Goal: Information Seeking & Learning: Learn about a topic

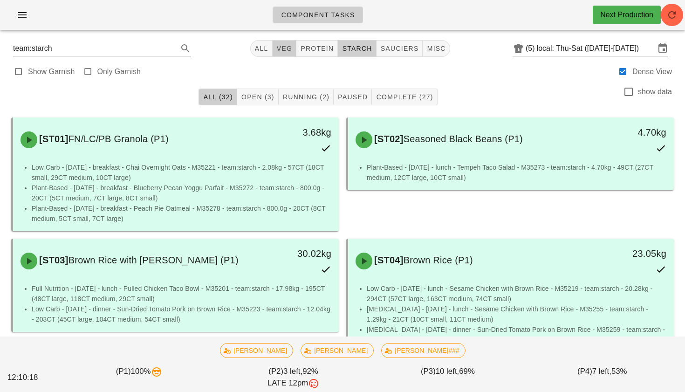
click at [280, 48] on span "veg" at bounding box center [284, 48] width 16 height 7
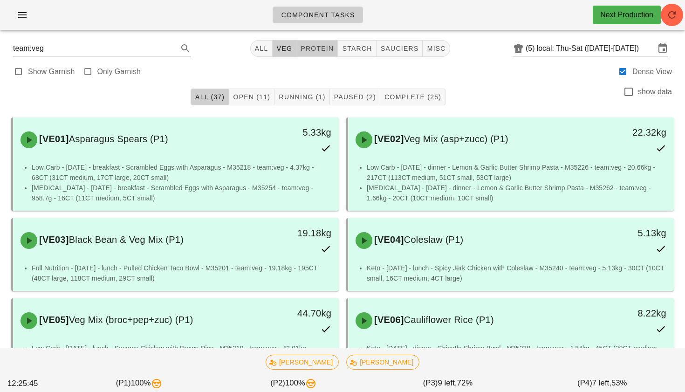
click at [321, 50] on span "protein" at bounding box center [317, 48] width 34 height 7
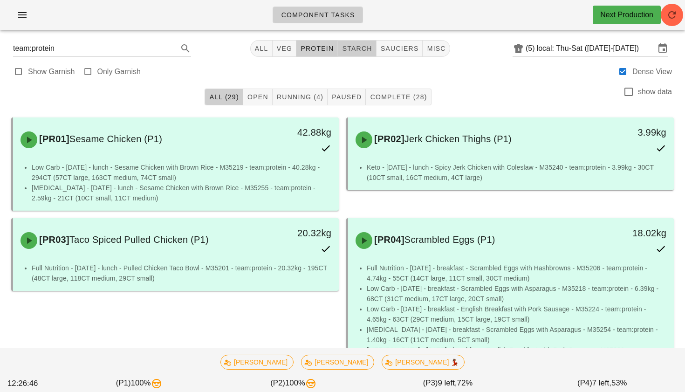
click at [348, 48] on span "starch" at bounding box center [357, 48] width 30 height 7
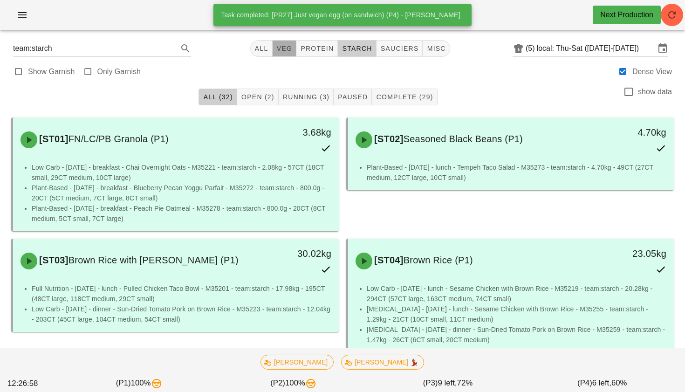
click at [285, 48] on span "veg" at bounding box center [284, 48] width 16 height 7
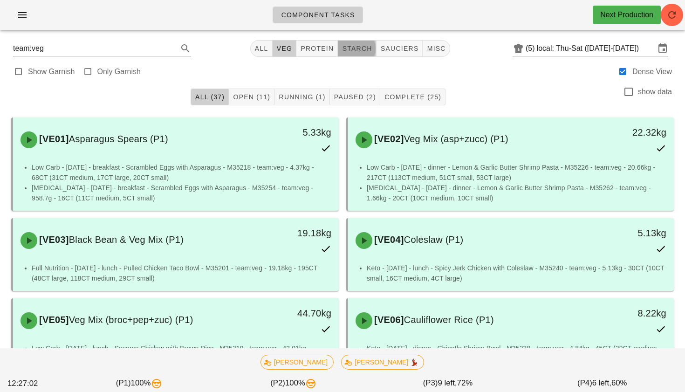
click at [354, 48] on span "starch" at bounding box center [357, 48] width 30 height 7
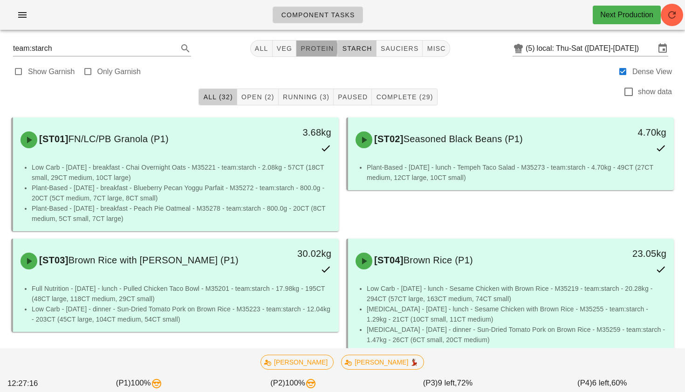
click at [316, 48] on span "protein" at bounding box center [317, 48] width 34 height 7
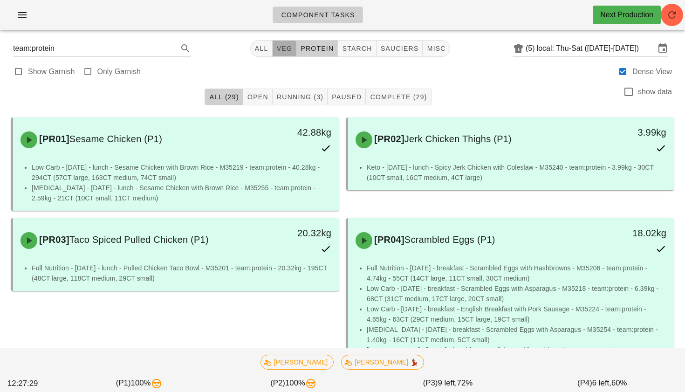
click at [283, 50] on span "veg" at bounding box center [284, 48] width 16 height 7
type input "team:veg"
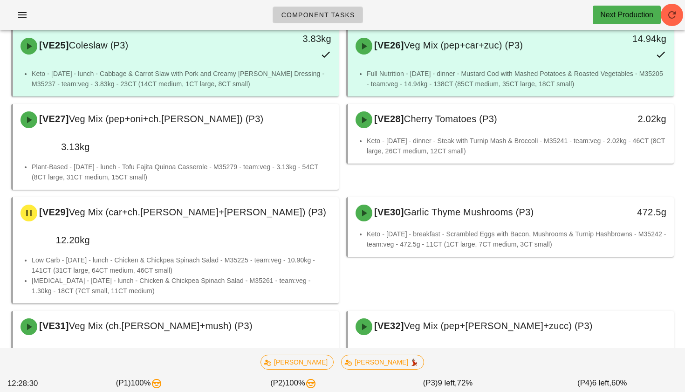
scroll to position [1318, 0]
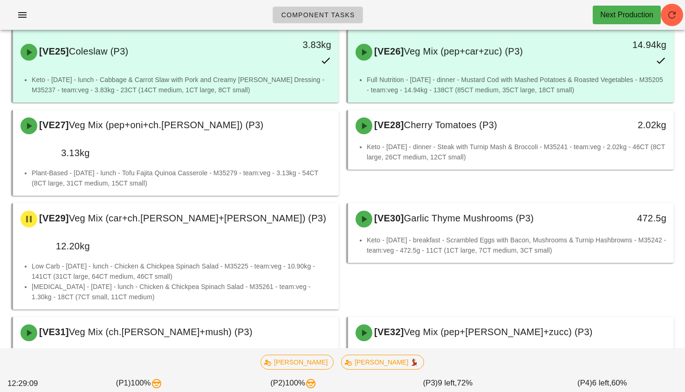
click at [676, 37] on div "[VE26] Veg Mix (pep+car+zuc) (P3) 14.94kg Full Nutrition - [DATE] - dinner - Mu…" at bounding box center [510, 66] width 335 height 80
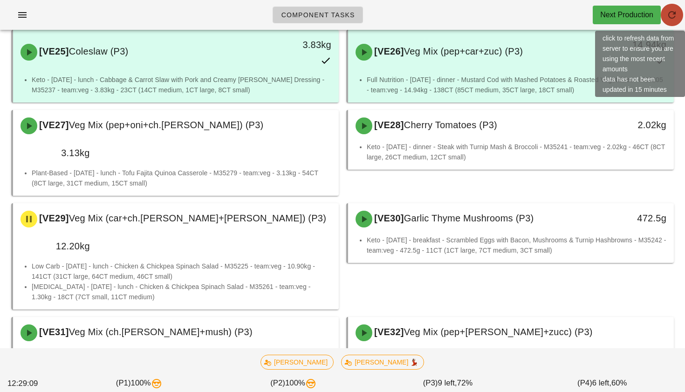
click at [676, 19] on icon "button" at bounding box center [671, 14] width 11 height 11
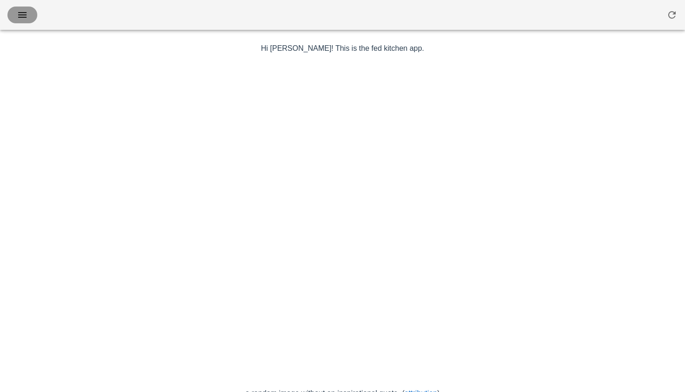
click at [21, 15] on icon "button" at bounding box center [22, 14] width 11 height 11
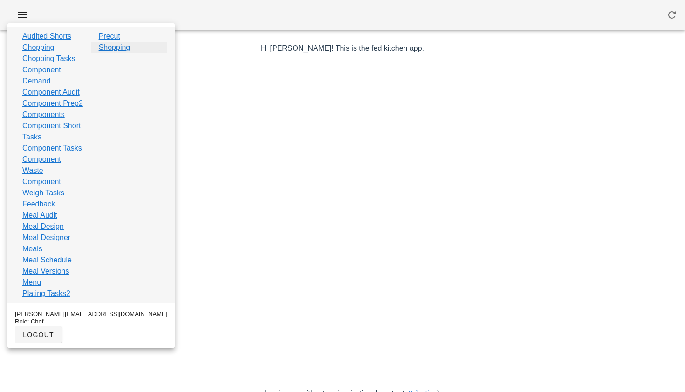
click at [113, 48] on link "Shopping" at bounding box center [115, 47] width 32 height 11
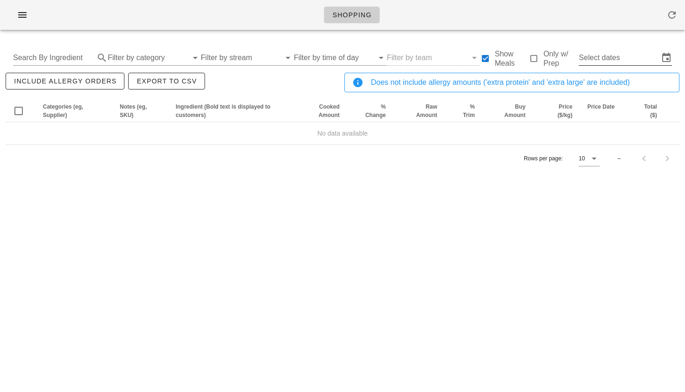
click at [597, 58] on input "Select dates" at bounding box center [619, 57] width 80 height 15
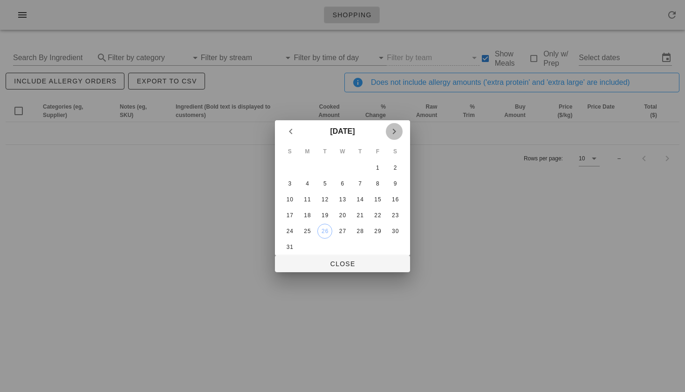
click at [393, 128] on icon "Next month" at bounding box center [394, 131] width 11 height 11
click at [309, 170] on div "1" at bounding box center [307, 168] width 15 height 7
click at [346, 168] on div "3" at bounding box center [342, 168] width 15 height 7
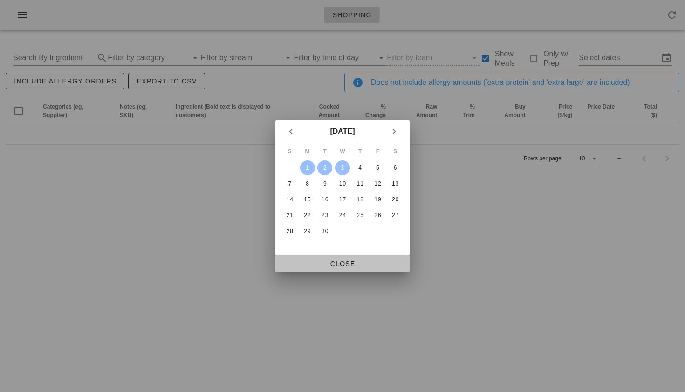
click at [343, 263] on span "Close" at bounding box center [342, 263] width 120 height 7
type input "Mon Sep 1 - Wed Sep 3"
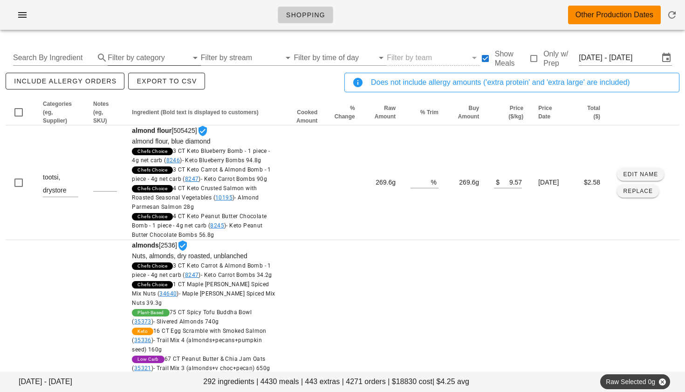
click at [139, 55] on input "Filter by category" at bounding box center [148, 57] width 80 height 15
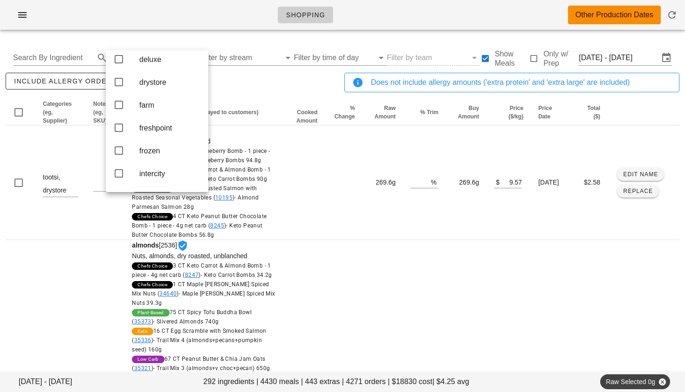
scroll to position [76, 0]
click at [116, 155] on icon at bounding box center [118, 149] width 11 height 11
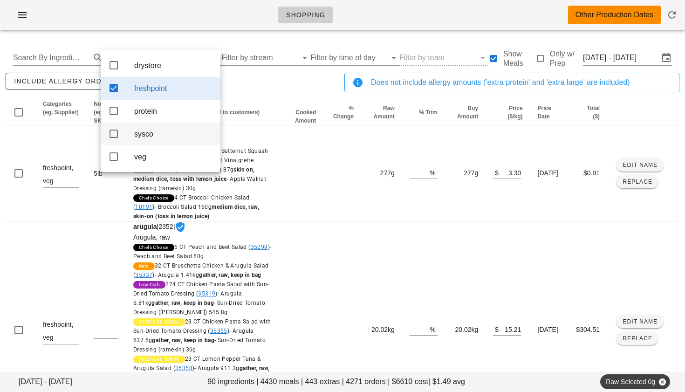
scroll to position [0, 0]
click at [257, 94] on div "include allergy orders Export to CSV" at bounding box center [173, 86] width 339 height 31
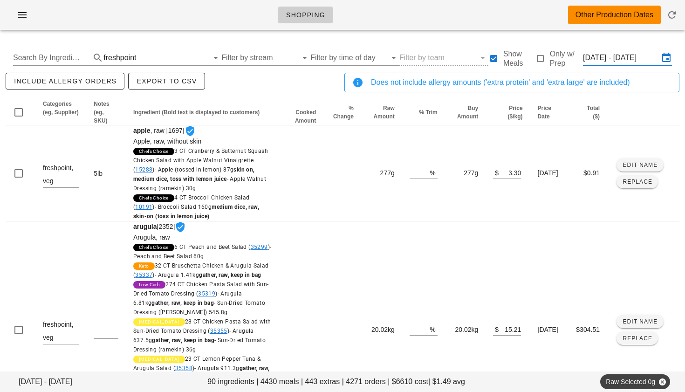
click at [643, 55] on input "Mon Sep 1 - Wed Sep 3" at bounding box center [621, 57] width 76 height 15
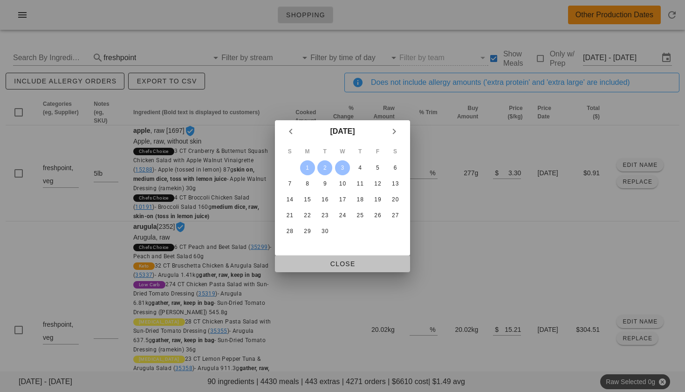
click at [330, 261] on span "Close" at bounding box center [342, 263] width 120 height 7
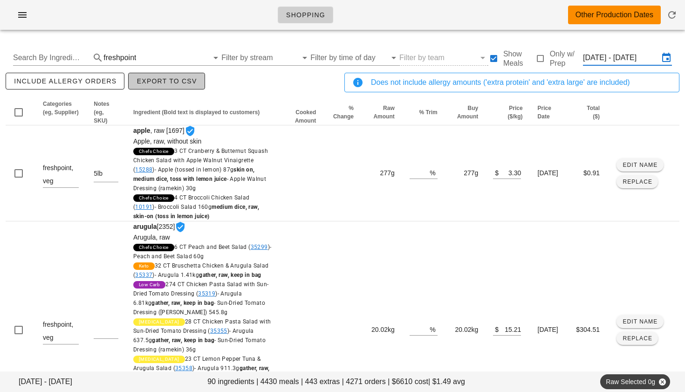
click at [164, 79] on span "Export to CSV" at bounding box center [166, 80] width 61 height 7
click at [161, 80] on span "Export to CSV" at bounding box center [166, 80] width 61 height 7
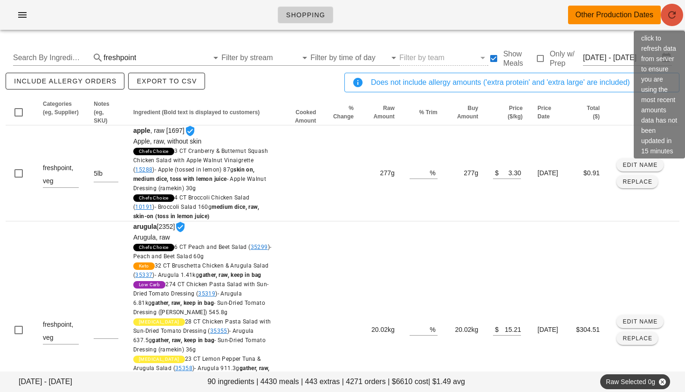
click at [667, 11] on icon "button" at bounding box center [671, 14] width 11 height 11
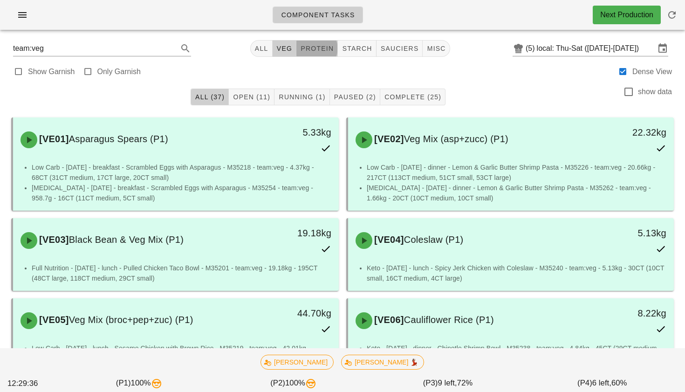
click at [319, 47] on span "protein" at bounding box center [317, 48] width 34 height 7
type input "team:protein"
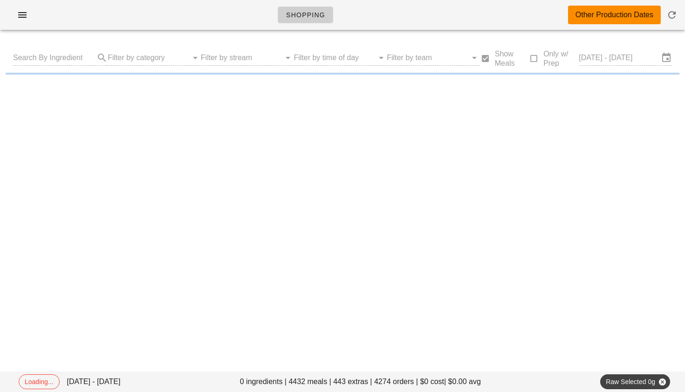
click at [66, 57] on input "Search By Ingredient" at bounding box center [53, 57] width 80 height 15
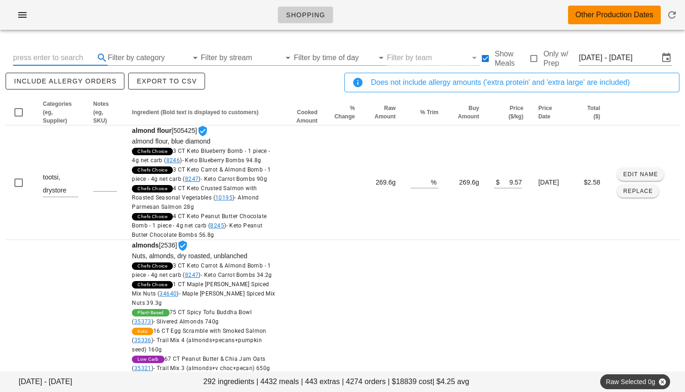
click at [78, 58] on input "text" at bounding box center [53, 57] width 80 height 15
type input "turkey"
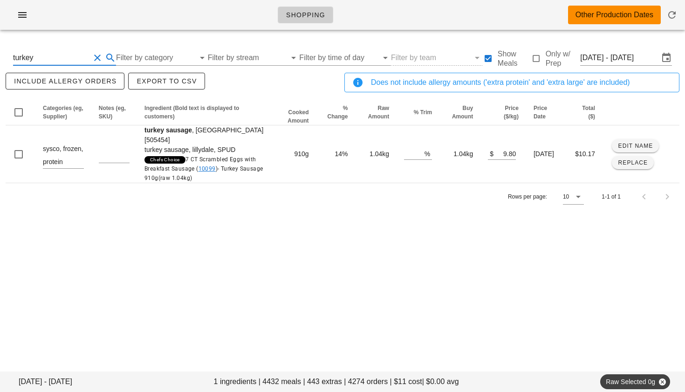
click at [99, 57] on button "Clear Search By Ingredient" at bounding box center [97, 57] width 11 height 11
click at [146, 61] on input "Filter by category" at bounding box center [148, 57] width 80 height 15
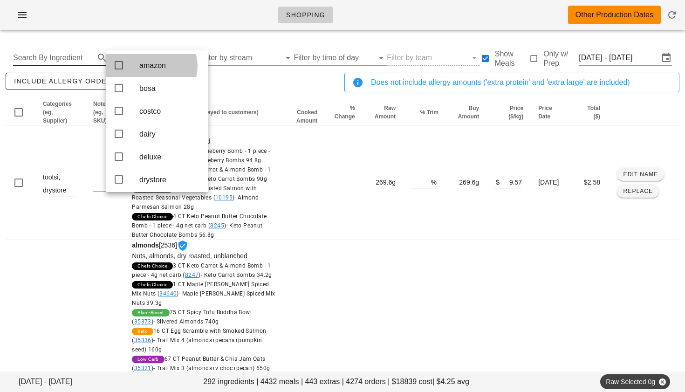
click at [146, 61] on div "amazon" at bounding box center [170, 65] width 62 height 20
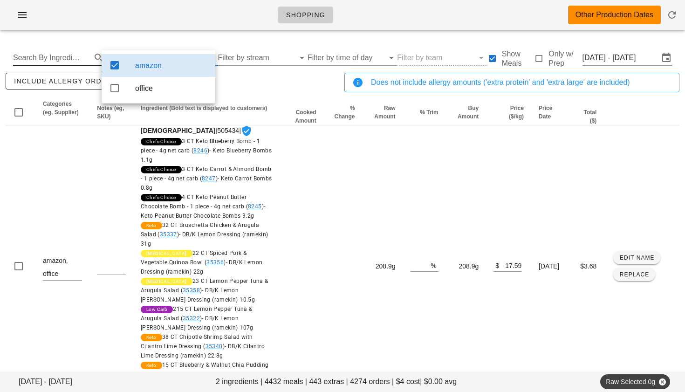
click at [114, 63] on icon at bounding box center [114, 65] width 11 height 11
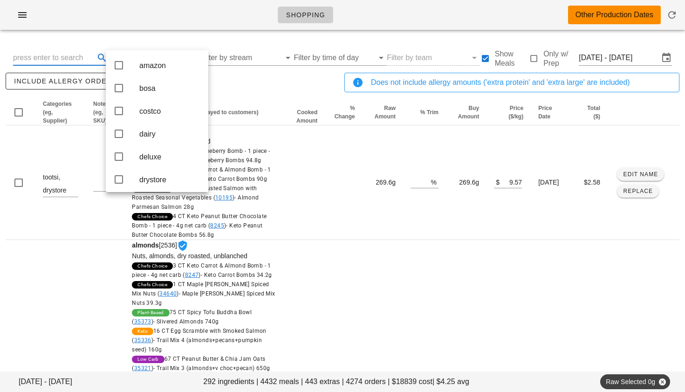
click at [71, 59] on input "text" at bounding box center [53, 57] width 80 height 15
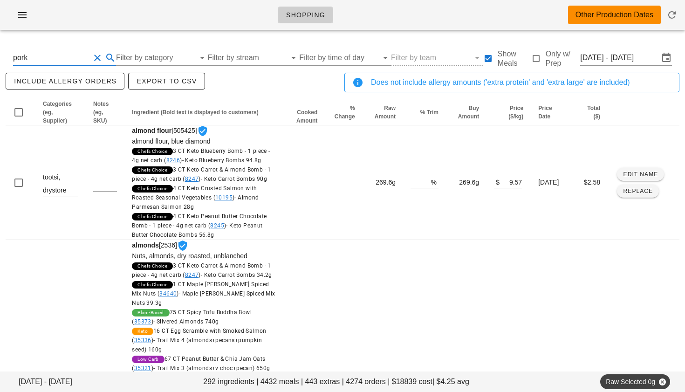
type input "pork"
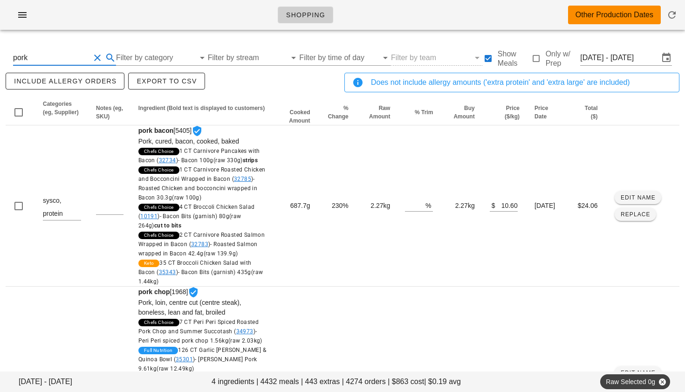
click at [96, 58] on button "Clear Search By Ingredient" at bounding box center [97, 57] width 11 height 11
click at [83, 56] on input "text" at bounding box center [53, 57] width 80 height 15
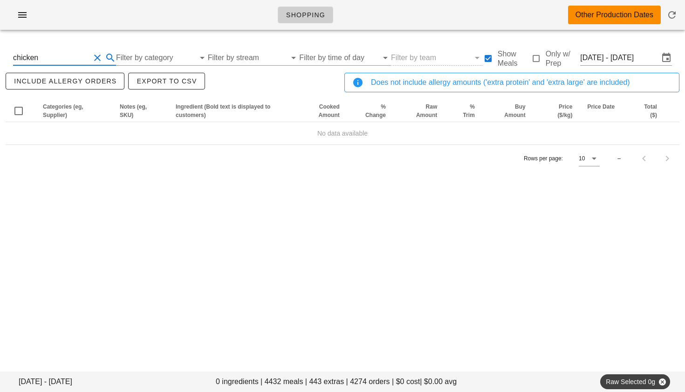
type input "chicken"
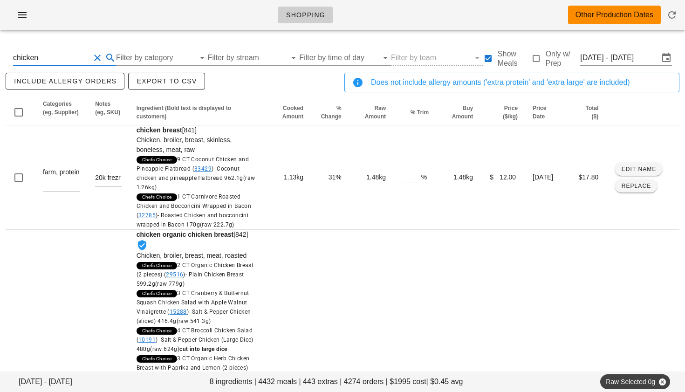
click at [100, 57] on button "Clear Search By Ingredient" at bounding box center [97, 57] width 11 height 11
click at [56, 55] on input "text" at bounding box center [53, 57] width 80 height 15
click at [129, 60] on input "Filter by category" at bounding box center [148, 57] width 80 height 15
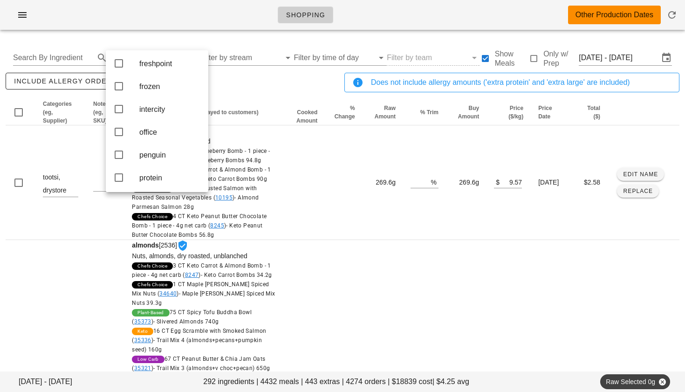
scroll to position [173, 0]
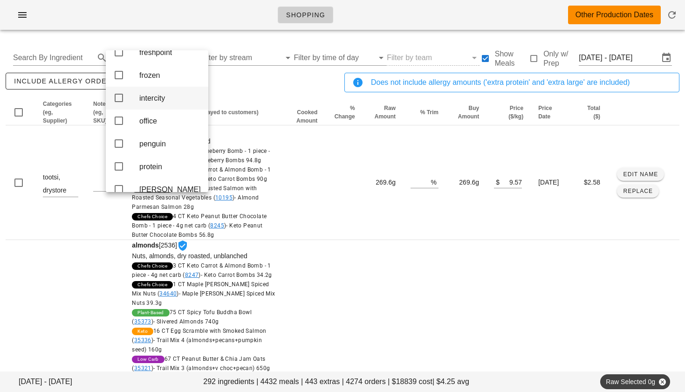
click at [118, 103] on icon at bounding box center [118, 97] width 11 height 11
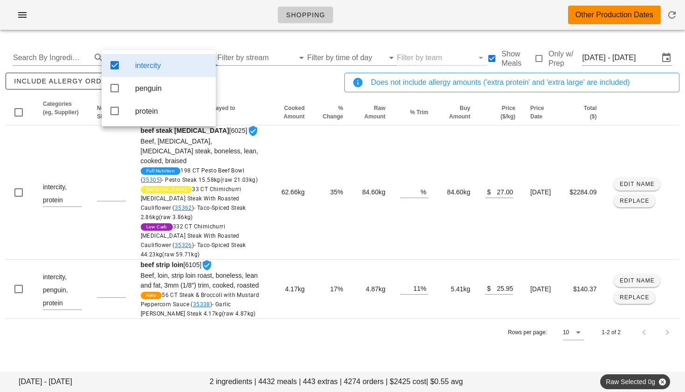
scroll to position [0, 0]
click at [116, 89] on icon at bounding box center [114, 87] width 11 height 11
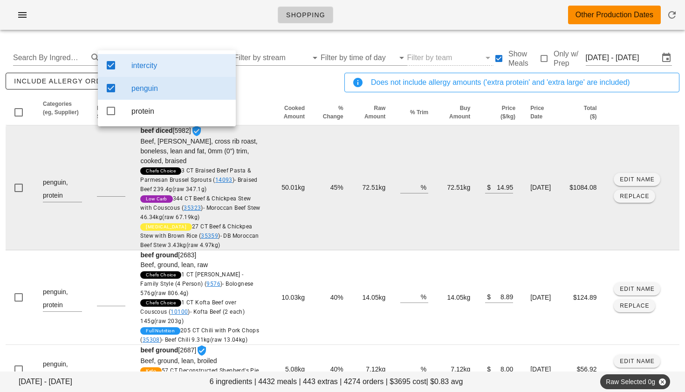
click at [250, 147] on td "beef diced [5982] Beef, chuck, cross rib roast, boneless, lean and fat, 0mm (0"…" at bounding box center [200, 187] width 135 height 125
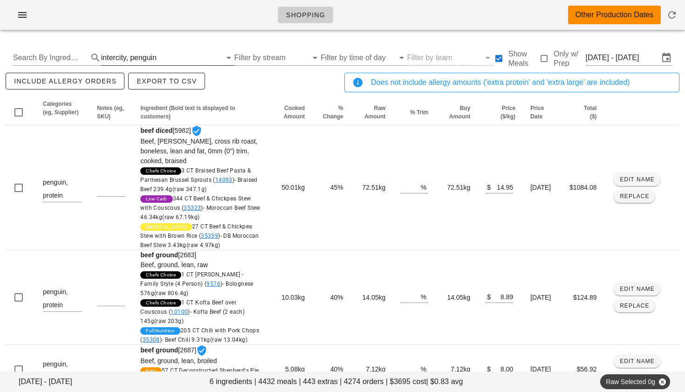
click at [146, 54] on div "penguin" at bounding box center [143, 58] width 27 height 8
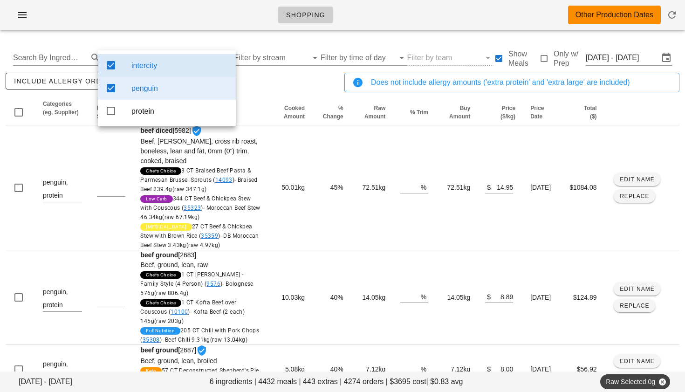
click at [115, 65] on icon at bounding box center [110, 65] width 11 height 11
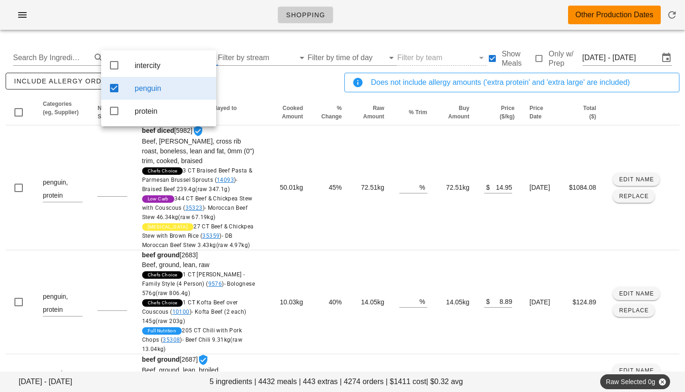
click at [116, 84] on icon at bounding box center [114, 87] width 11 height 11
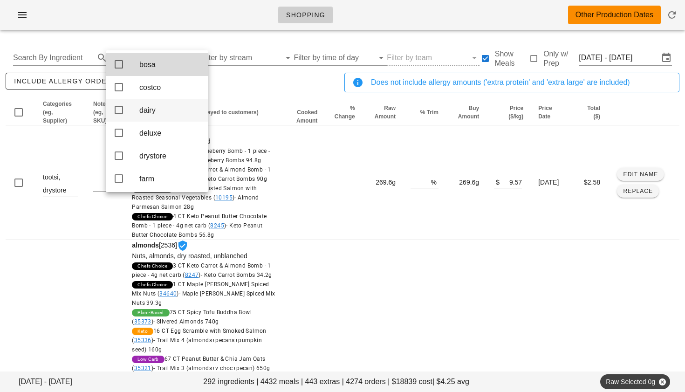
scroll to position [28, 0]
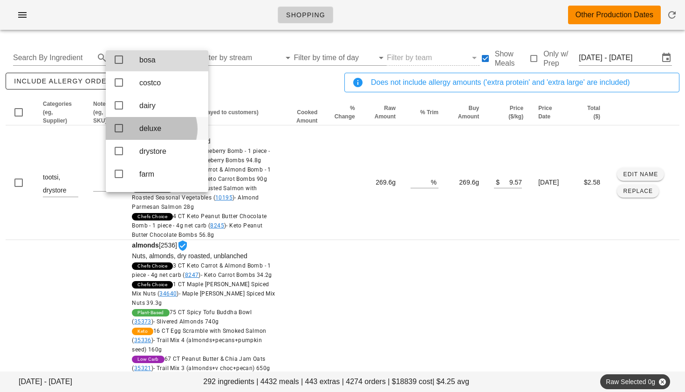
click at [121, 134] on icon at bounding box center [118, 128] width 11 height 11
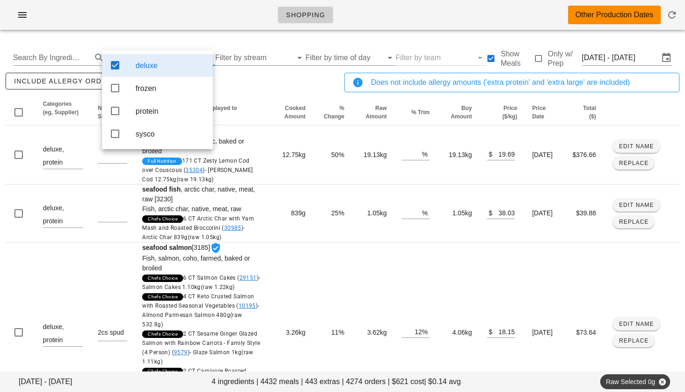
scroll to position [0, 0]
click at [268, 106] on th "Cooked Amount" at bounding box center [290, 113] width 45 height 26
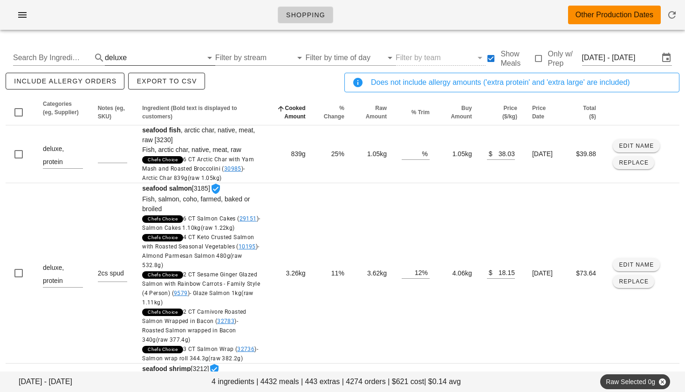
click at [145, 60] on input "text" at bounding box center [166, 57] width 74 height 15
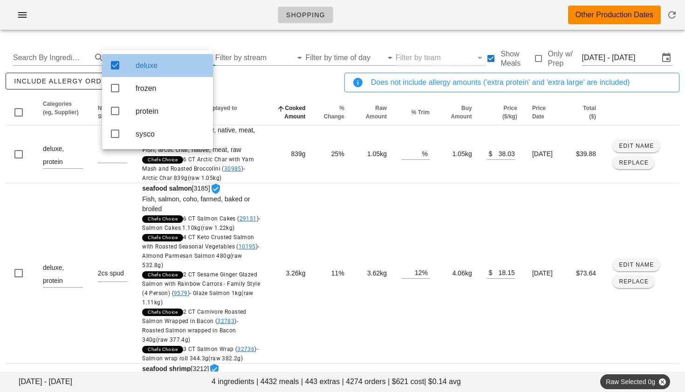
click at [118, 62] on icon at bounding box center [115, 65] width 11 height 11
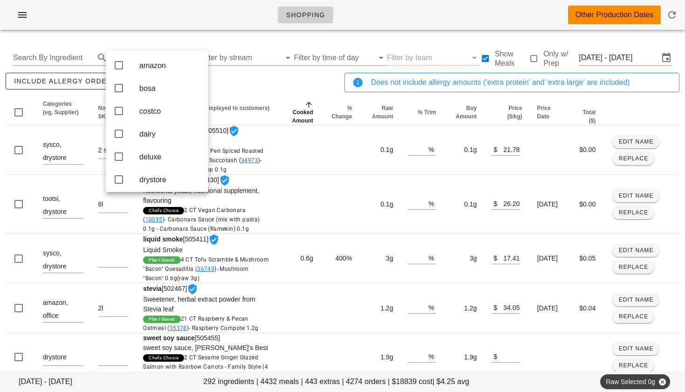
click at [90, 35] on div "Shopping Other Production Dates" at bounding box center [342, 18] width 685 height 37
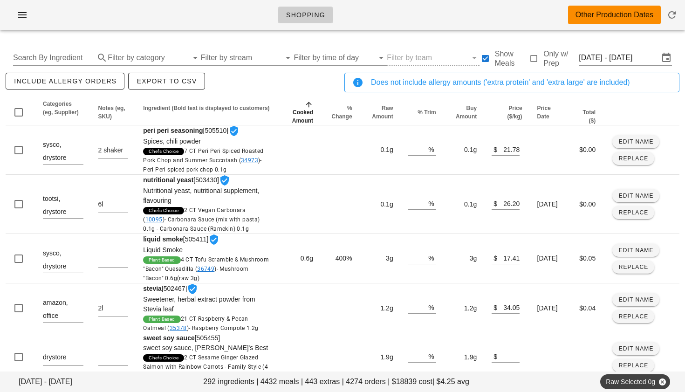
scroll to position [3, 0]
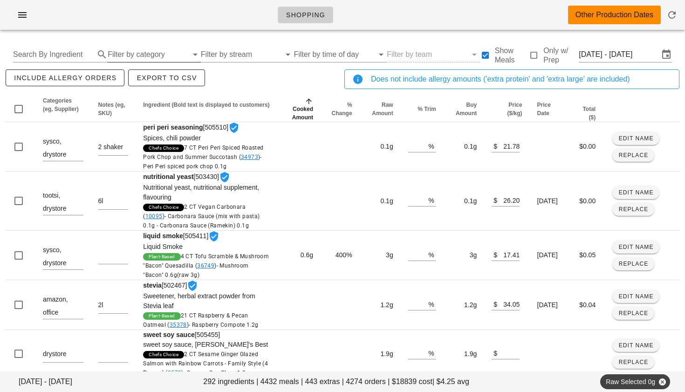
click at [132, 53] on input "Filter by category" at bounding box center [148, 54] width 80 height 15
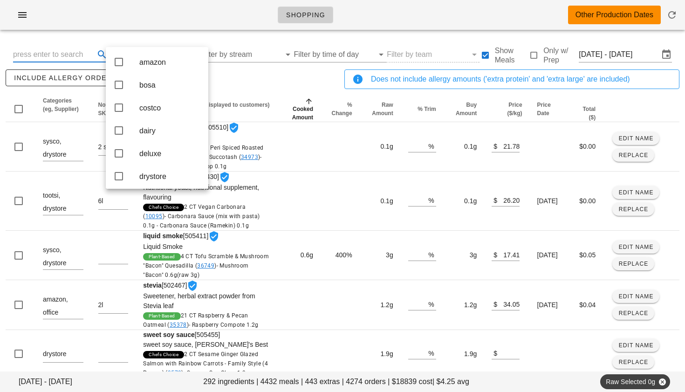
click at [77, 50] on input "text" at bounding box center [53, 54] width 80 height 15
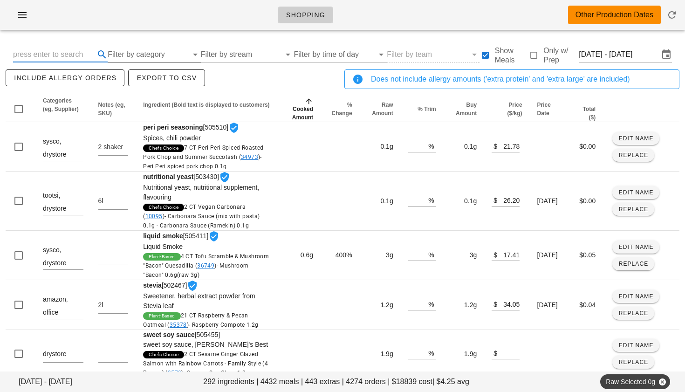
click at [135, 56] on input "Filter by category" at bounding box center [148, 54] width 80 height 15
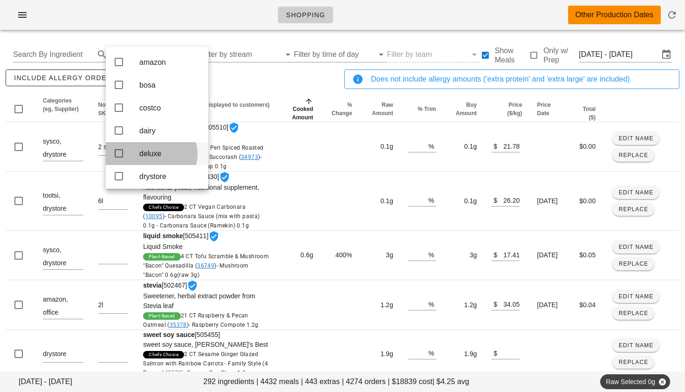
click at [120, 159] on icon at bounding box center [118, 153] width 11 height 11
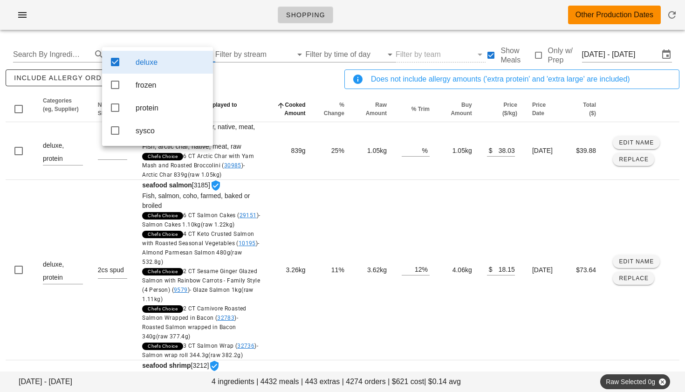
click at [249, 110] on th "Ingredient (Bold text is displayed to customers)" at bounding box center [202, 109] width 134 height 26
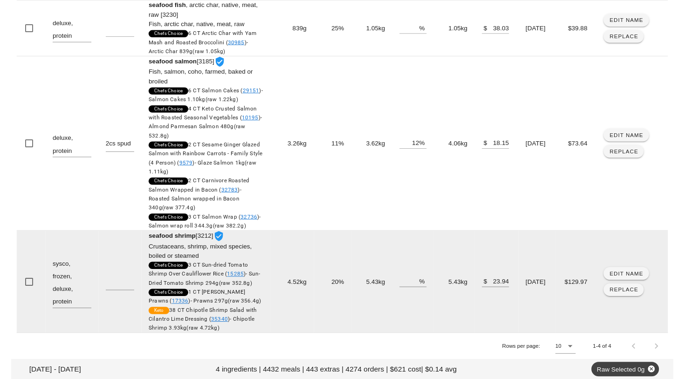
scroll to position [0, 0]
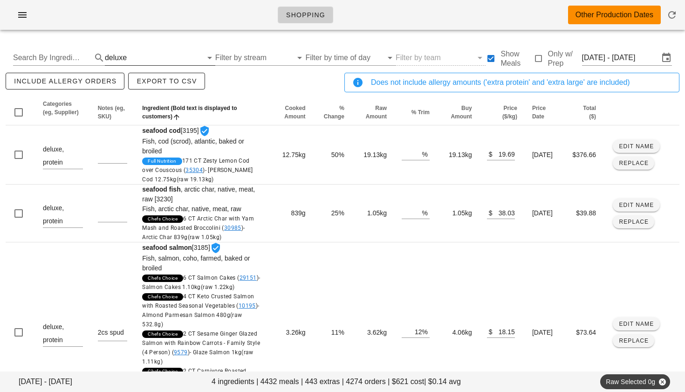
click at [117, 56] on div "deluxe" at bounding box center [116, 58] width 22 height 8
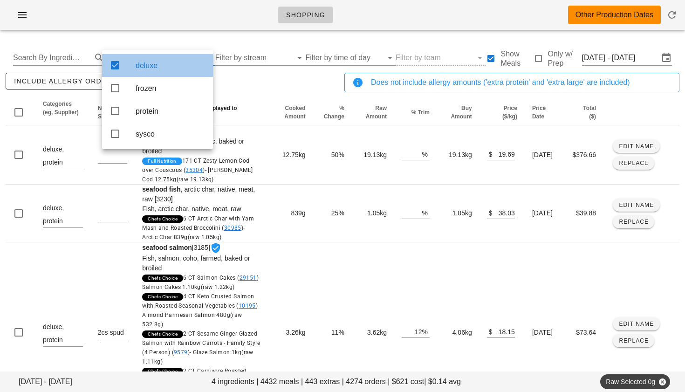
drag, startPoint x: 116, startPoint y: 68, endPoint x: 67, endPoint y: 49, distance: 52.4
click at [116, 68] on icon at bounding box center [115, 65] width 11 height 11
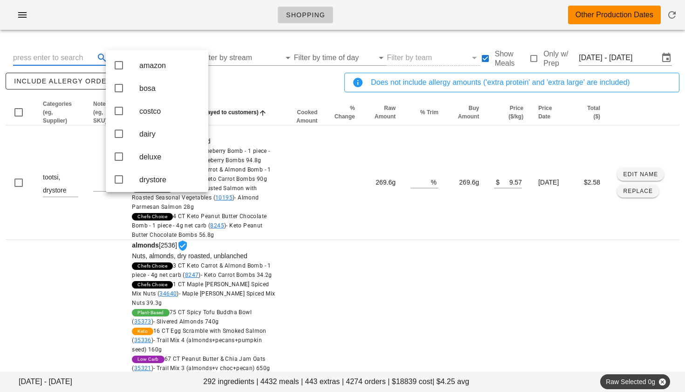
click at [62, 55] on input "text" at bounding box center [53, 57] width 80 height 15
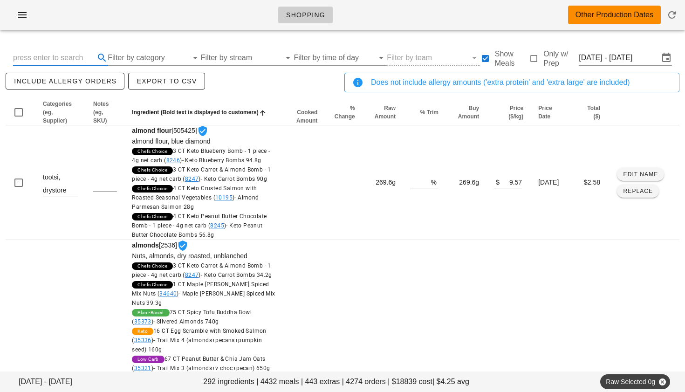
type input "c"
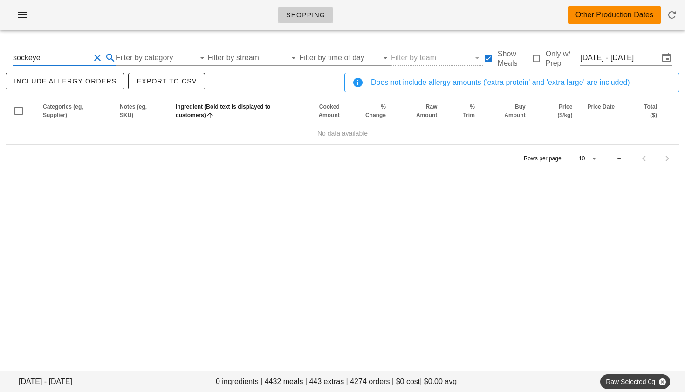
type input "sockeye"
click at [94, 60] on button "Clear Search By Ingredient" at bounding box center [97, 57] width 11 height 11
